Goal: Ask a question

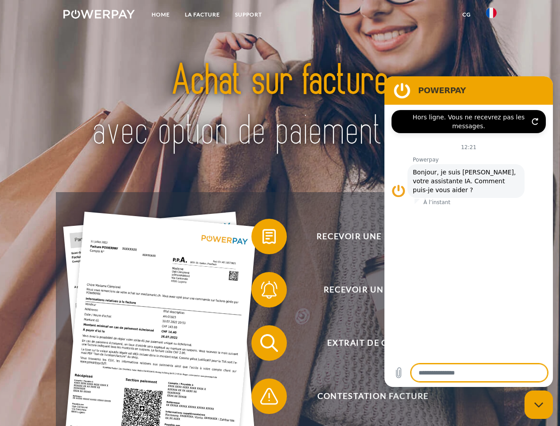
click at [99, 16] on img at bounding box center [98, 14] width 71 height 9
click at [491, 16] on img at bounding box center [491, 13] width 11 height 11
click at [467, 15] on link "CG" at bounding box center [467, 15] width 24 height 16
click at [263, 238] on span at bounding box center [256, 236] width 44 height 44
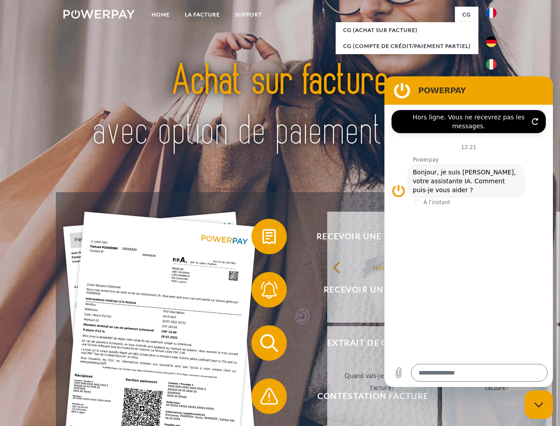
click at [263, 291] on div "Recevoir une facture ? Recevoir un rappel? Extrait de compte retour" at bounding box center [280, 369] width 448 height 355
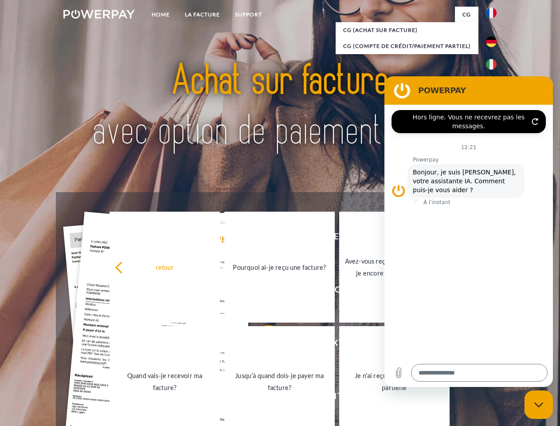
click at [263, 345] on link "Jusqu'à quand dois-je payer ma facture?" at bounding box center [279, 381] width 110 height 111
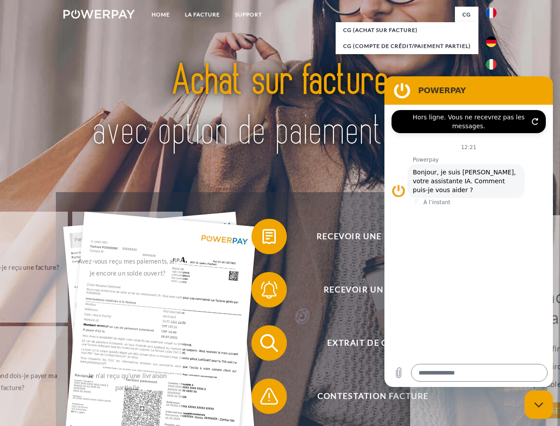
click at [263, 398] on span at bounding box center [256, 396] width 44 height 44
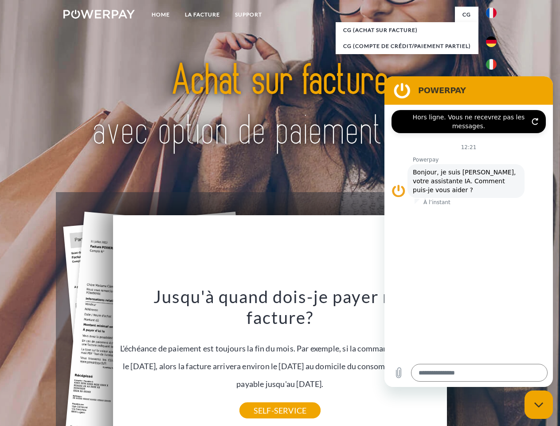
click at [539, 404] on icon "Fermer la fenêtre de messagerie" at bounding box center [538, 405] width 9 height 6
type textarea "*"
